Goal: Transaction & Acquisition: Book appointment/travel/reservation

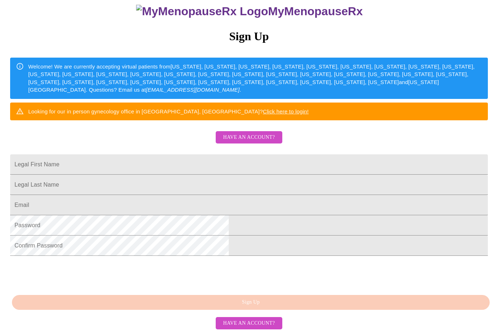
scroll to position [111, 0]
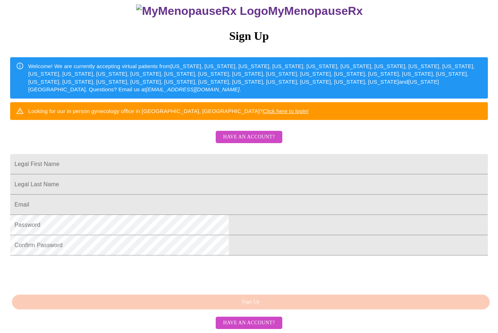
click at [254, 328] on span "Have an account?" at bounding box center [249, 323] width 52 height 9
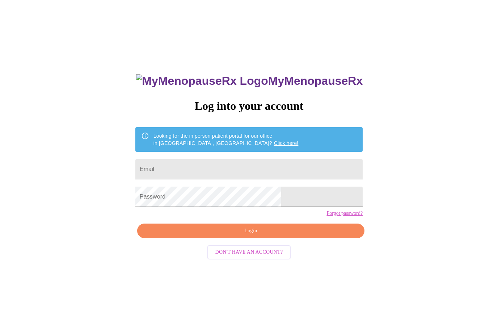
click at [219, 174] on input "Email" at bounding box center [249, 169] width 228 height 20
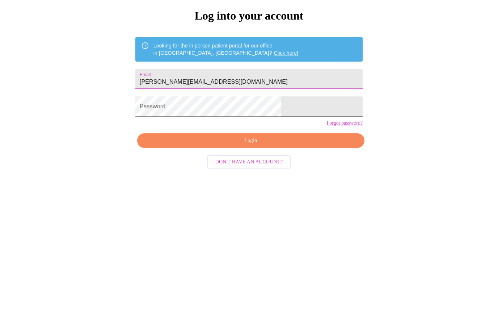
type input "[PERSON_NAME][EMAIL_ADDRESS][DOMAIN_NAME]"
click at [260, 224] on button "Login" at bounding box center [251, 231] width 228 height 15
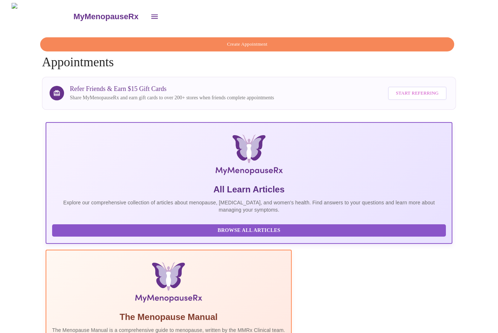
click at [252, 44] on span "Create Appointment" at bounding box center [248, 44] width 398 height 8
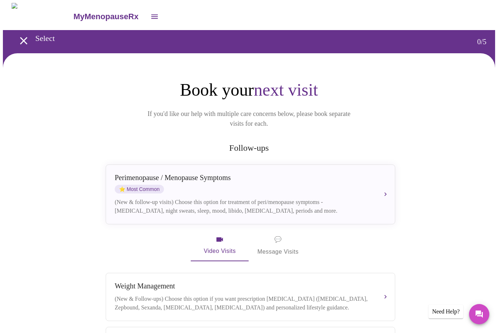
click at [357, 179] on div "[MEDICAL_DATA] / Menopause Symptoms ⭐ Most Common" at bounding box center [243, 184] width 257 height 20
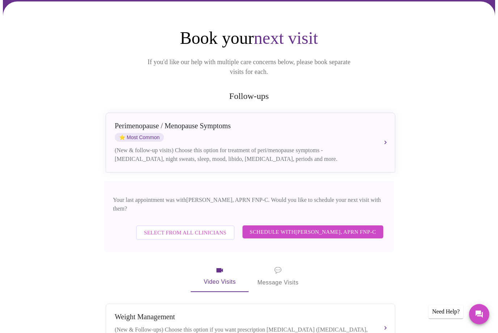
scroll to position [61, 0]
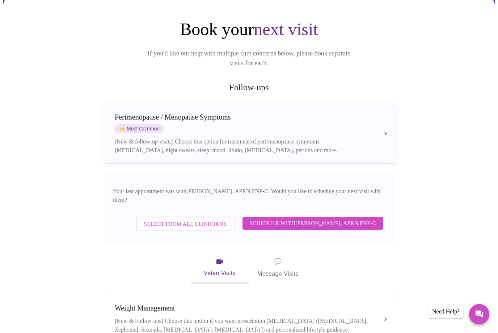
click at [317, 218] on span "Schedule with [PERSON_NAME], APRN FNP-C" at bounding box center [313, 222] width 126 height 9
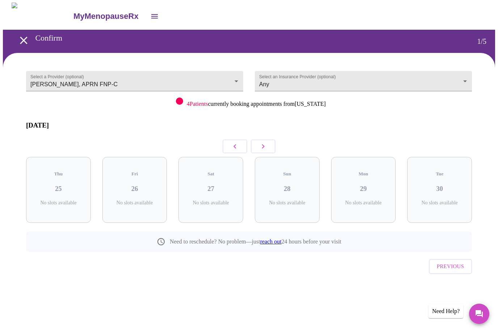
click at [264, 142] on icon "button" at bounding box center [263, 146] width 9 height 9
click at [264, 145] on icon "button" at bounding box center [263, 147] width 3 height 4
